Goal: Task Accomplishment & Management: Use online tool/utility

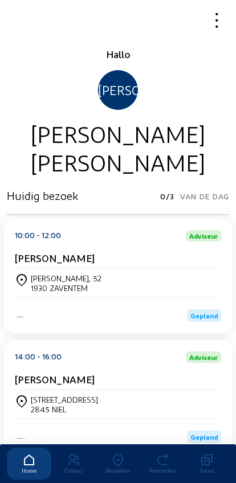
click at [119, 454] on icon at bounding box center [118, 461] width 44 height 14
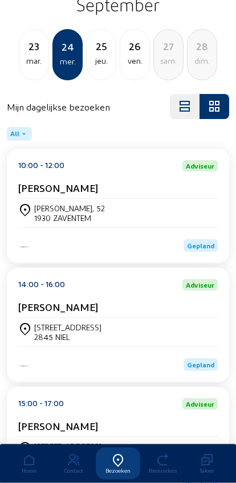
scroll to position [19, 0]
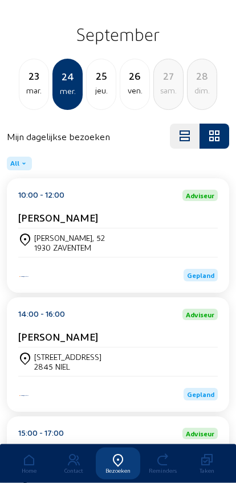
click at [129, 356] on div "Beekstraat, 6 2845 NIEL" at bounding box center [117, 362] width 199 height 28
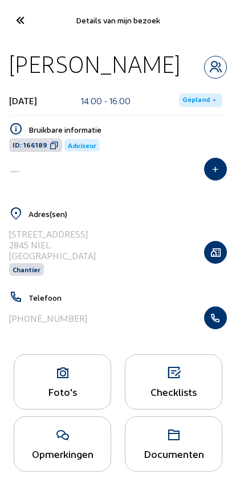
click at [225, 317] on icon "button" at bounding box center [216, 317] width 22 height 11
click at [14, 14] on icon at bounding box center [19, 20] width 19 height 20
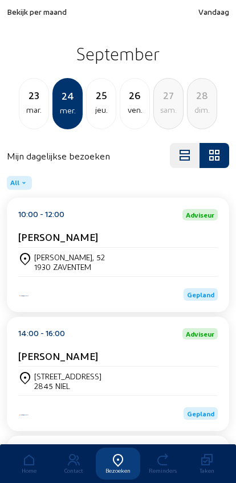
click at [9, 12] on span "Bekijk per maand" at bounding box center [37, 12] width 60 height 10
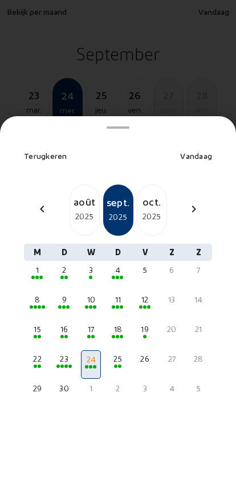
click at [145, 324] on div "19" at bounding box center [145, 329] width 18 height 11
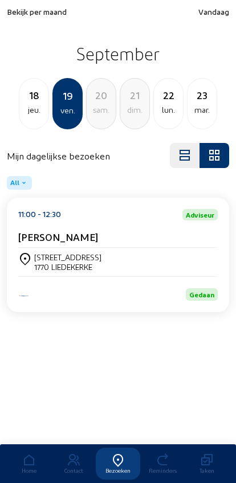
click at [40, 97] on div "18" at bounding box center [33, 95] width 29 height 16
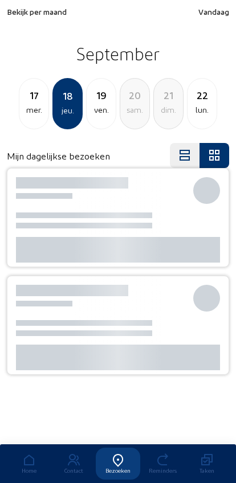
click at [60, 96] on div "18" at bounding box center [68, 96] width 28 height 16
click at [42, 113] on div "mer." at bounding box center [33, 110] width 29 height 14
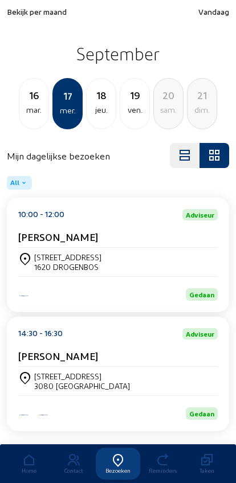
click at [40, 116] on div "mar." at bounding box center [33, 110] width 29 height 14
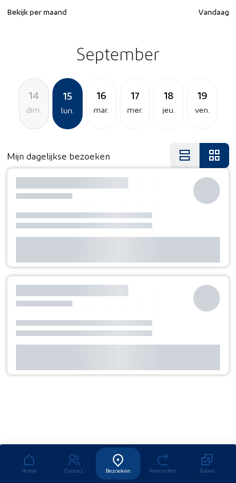
click at [47, 109] on div "dim." at bounding box center [33, 110] width 29 height 14
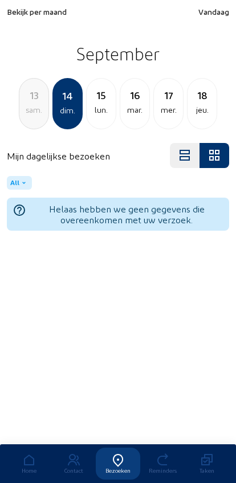
click at [46, 116] on div "sam." at bounding box center [33, 110] width 29 height 14
click at [53, 113] on div "13 sam." at bounding box center [67, 103] width 30 height 51
click at [56, 115] on div "sam." at bounding box center [68, 111] width 28 height 14
click at [61, 115] on div "sam." at bounding box center [68, 111] width 28 height 14
click at [56, 119] on div "13 sam." at bounding box center [67, 103] width 30 height 51
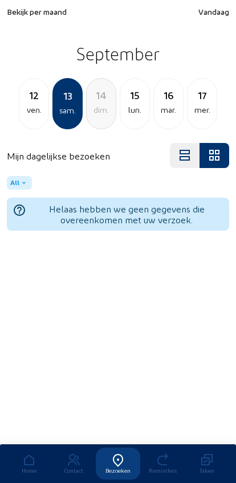
click at [47, 106] on div "ven." at bounding box center [33, 110] width 29 height 14
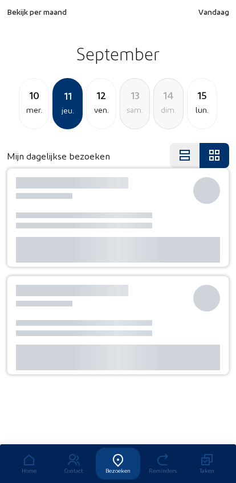
click at [49, 116] on div "10 mer. 11 jeu. 12 ven. 13 sam. 14 dim. 15 lun." at bounding box center [118, 103] width 236 height 51
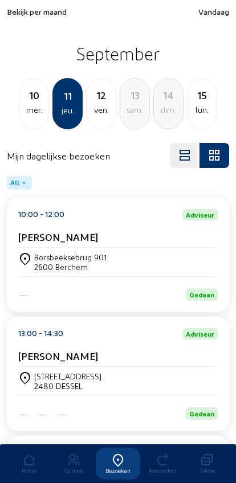
click at [52, 121] on div "10 mer. 11 jeu. 12 ven. 13 sam. 14 dim. 15 lun." at bounding box center [118, 103] width 236 height 51
click at [57, 130] on div "Bekijk per maand Vandaag [DATE] mer. 11 jeu. 12 ven. 13 sam. 14 dim. 15 lun." at bounding box center [118, 68] width 236 height 136
click at [54, 113] on div "jeu." at bounding box center [68, 111] width 28 height 14
click at [130, 250] on div "Borsbeeksebrug 901 2600 Berchem" at bounding box center [117, 262] width 199 height 28
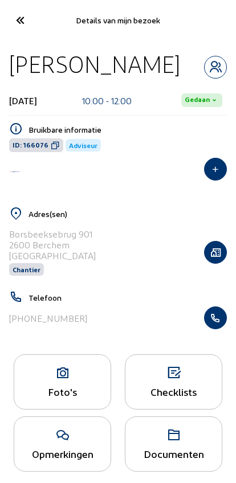
click at [213, 329] on button "button" at bounding box center [215, 318] width 23 height 23
